Goal: Task Accomplishment & Management: Complete application form

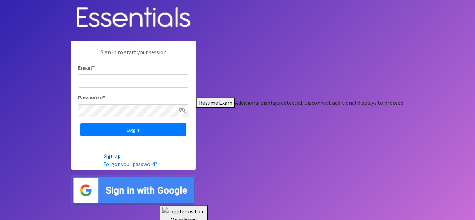
click at [121, 159] on link "Sign up" at bounding box center [111, 155] width 17 height 7
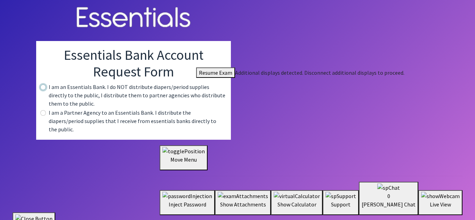
click at [46, 90] on input "radio" at bounding box center [43, 87] width 6 height 6
radio input "true"
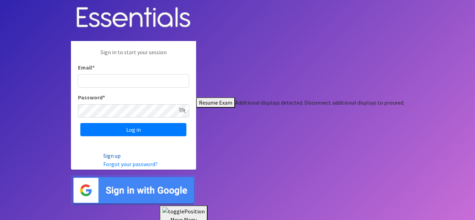
click at [121, 159] on link "Sign up" at bounding box center [111, 155] width 17 height 7
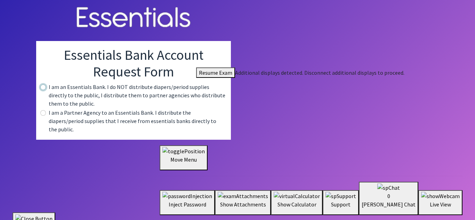
click at [46, 90] on input "radio" at bounding box center [43, 87] width 6 height 6
radio input "true"
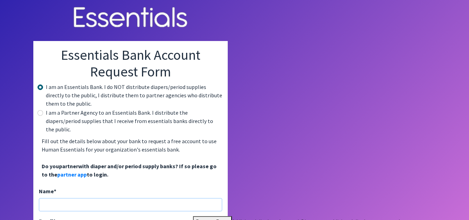
click at [167, 198] on input "Name *" at bounding box center [130, 204] width 183 height 13
type input "Rebecca Remilien"
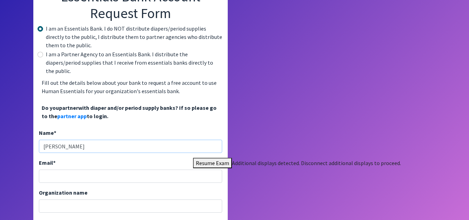
scroll to position [60, 0]
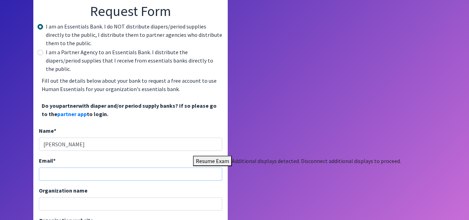
click at [218, 167] on input "Email *" at bounding box center [130, 173] width 183 height 13
type input "remilienrebecca@gmail.com"
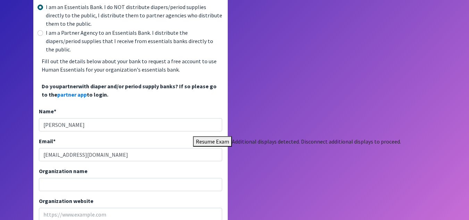
scroll to position [0, 0]
